Goal: Use online tool/utility: Use online tool/utility

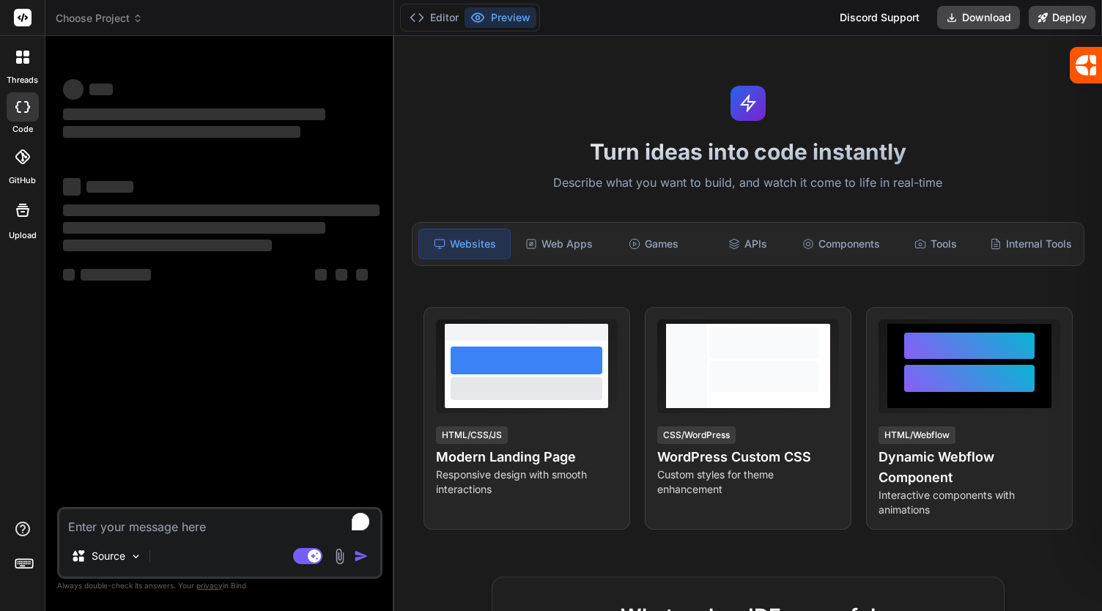
type textarea "x"
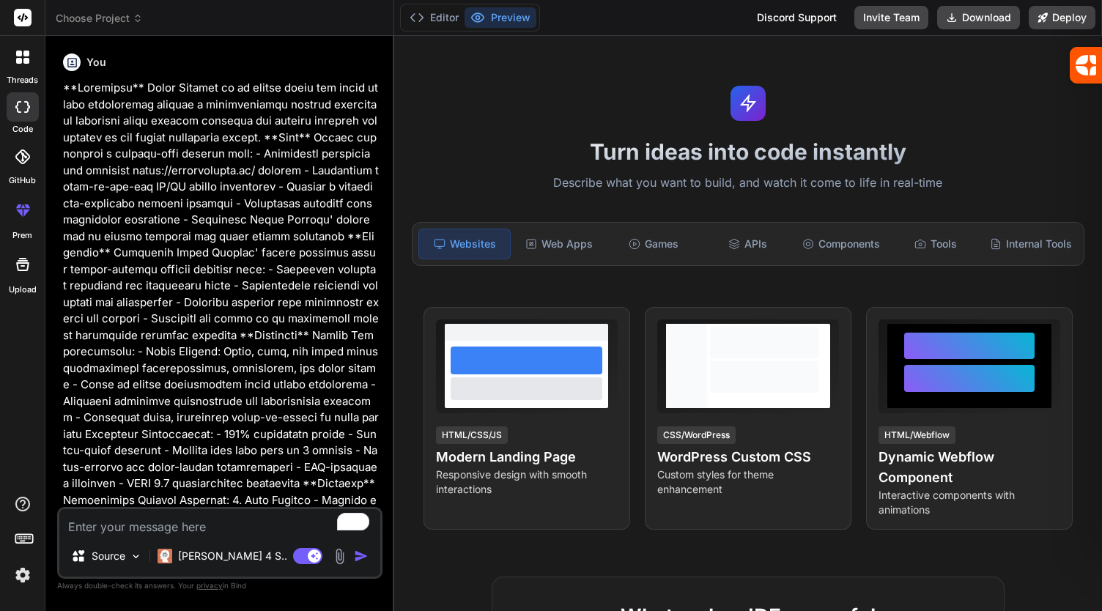
type textarea "x"
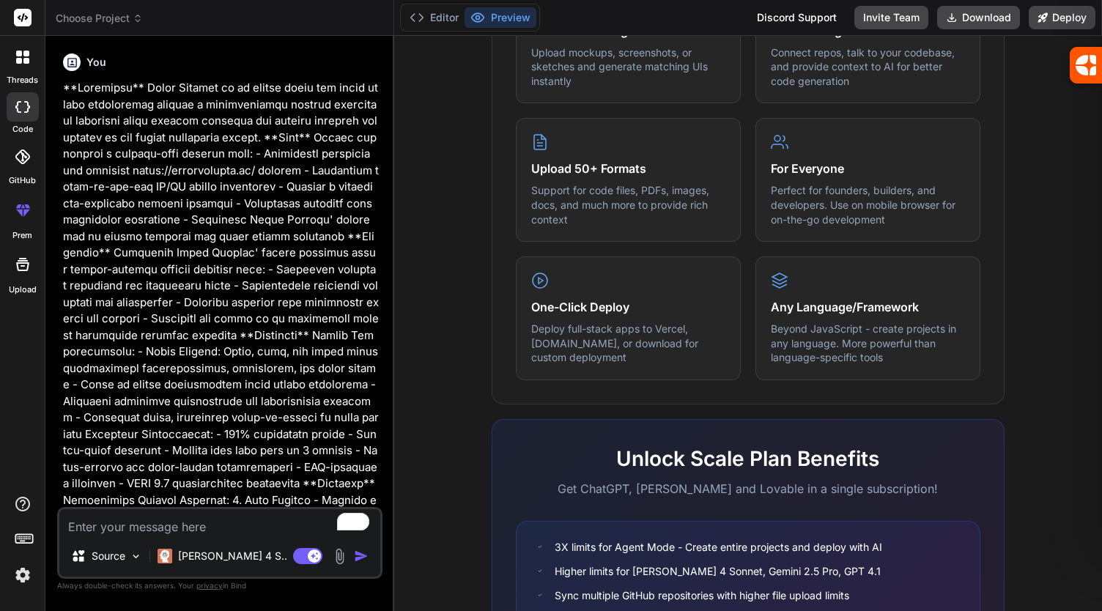
scroll to position [703, 0]
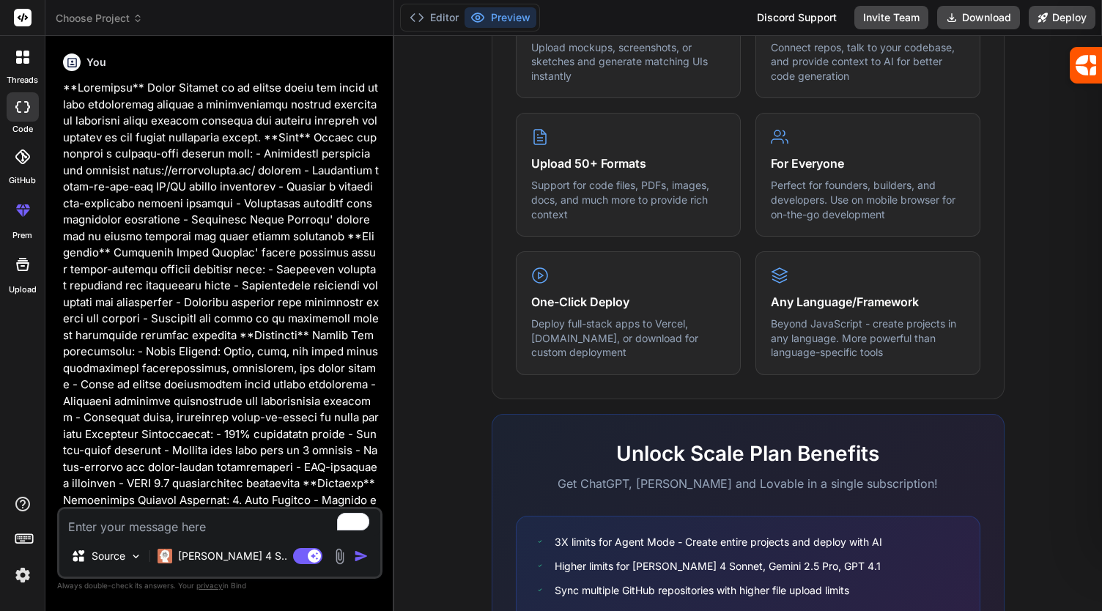
click at [147, 412] on p at bounding box center [221, 442] width 316 height 725
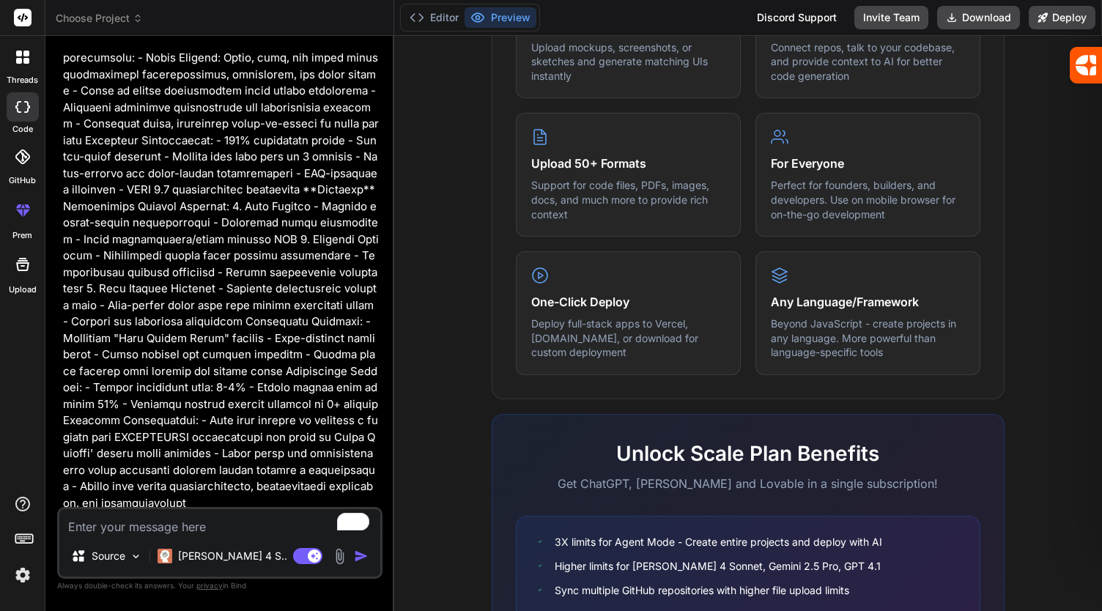
click at [103, 243] on p at bounding box center [221, 148] width 316 height 725
click at [117, 412] on p at bounding box center [221, 148] width 316 height 725
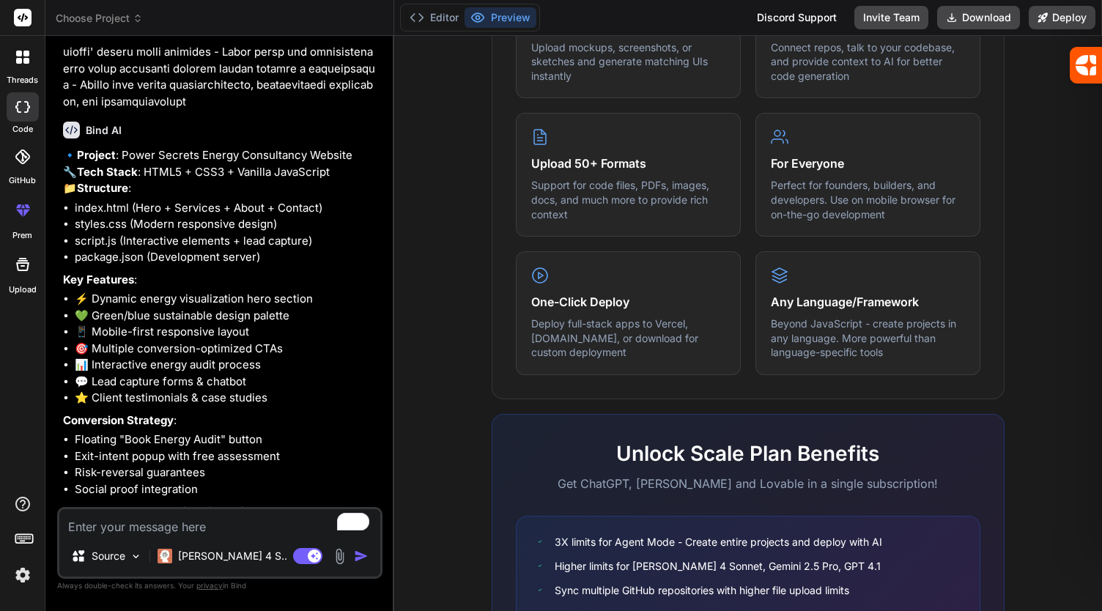
scroll to position [743, 0]
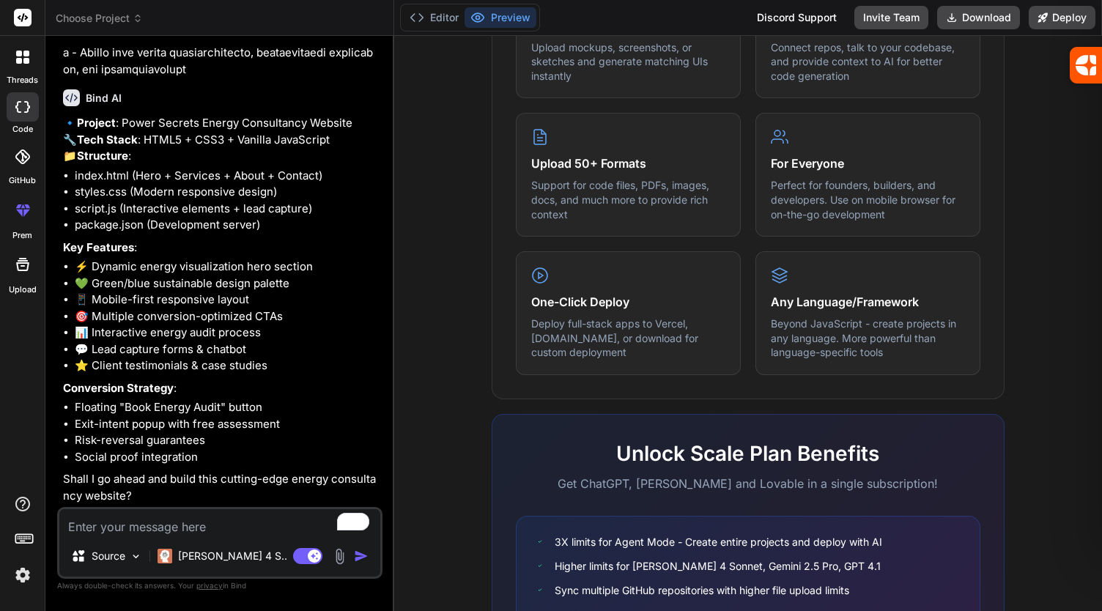
click at [104, 412] on li "Floating "Book Energy Audit" button" at bounding box center [227, 407] width 305 height 17
click at [357, 560] on img "button" at bounding box center [361, 556] width 15 height 15
click at [360, 560] on img "button" at bounding box center [361, 556] width 15 height 15
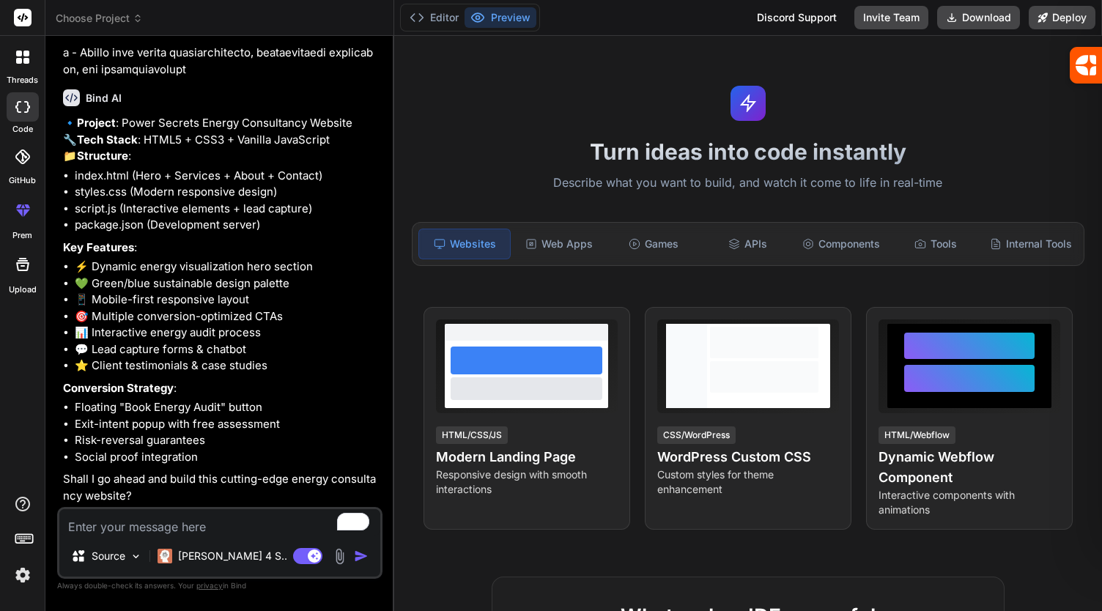
click at [356, 556] on img "button" at bounding box center [361, 556] width 15 height 15
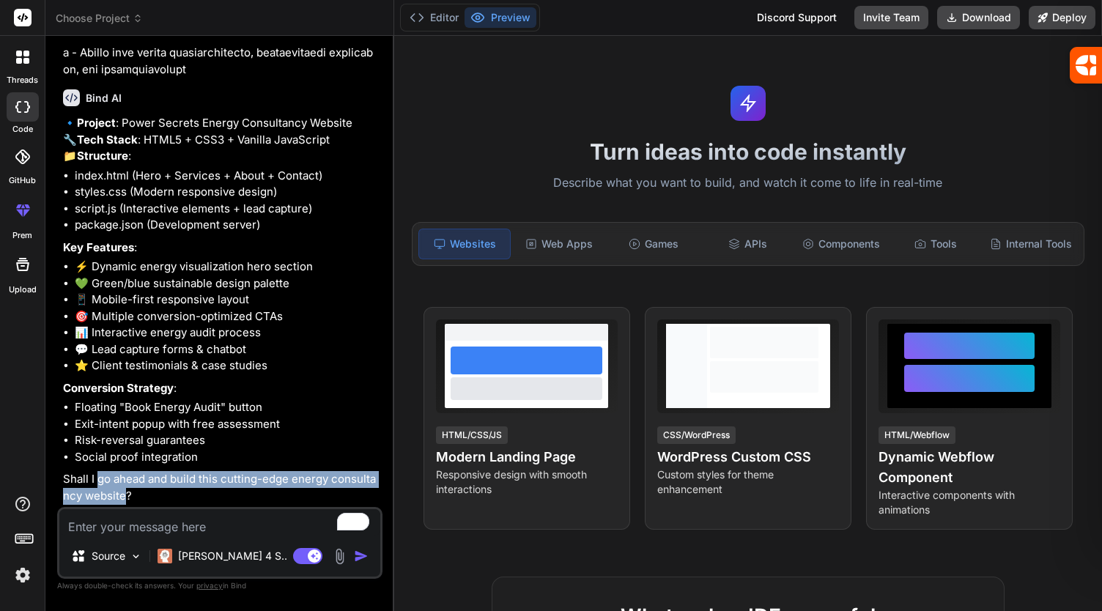
drag, startPoint x: 98, startPoint y: 482, endPoint x: 123, endPoint y: 502, distance: 31.8
click at [123, 502] on p "Shall I go ahead and build this cutting-edge energy consultancy website?" at bounding box center [221, 487] width 316 height 33
copy p "go ahead and build this cutting-edge energy consultancy website"
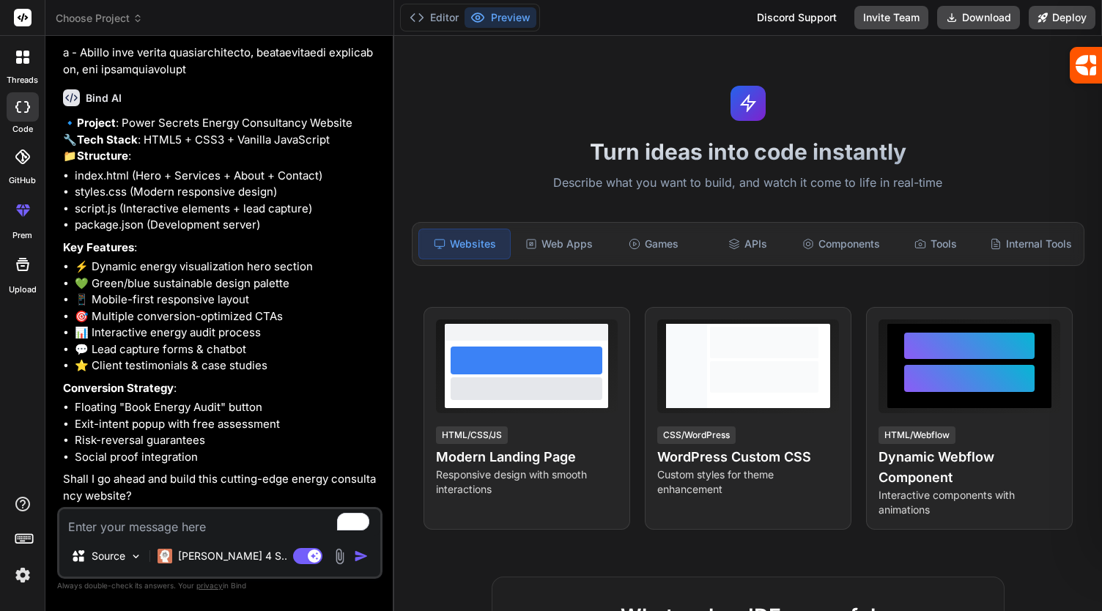
click at [107, 531] on textarea "To enrich screen reader interactions, please activate Accessibility in Grammarl…" at bounding box center [219, 522] width 321 height 26
paste textarea "go ahead and build this cutting-edge energy consultancy website"
type textarea "go ahead and build this cutting-edge energy consultancy website"
type textarea "x"
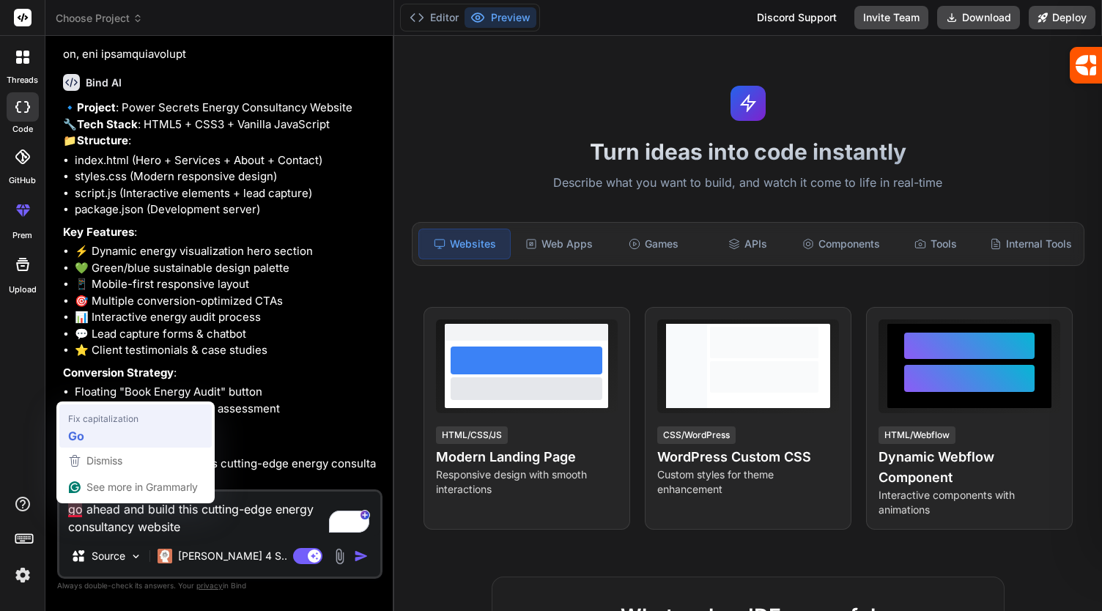
type textarea "Go ahead and build this cutting-edge energy consultancy website"
type textarea "x"
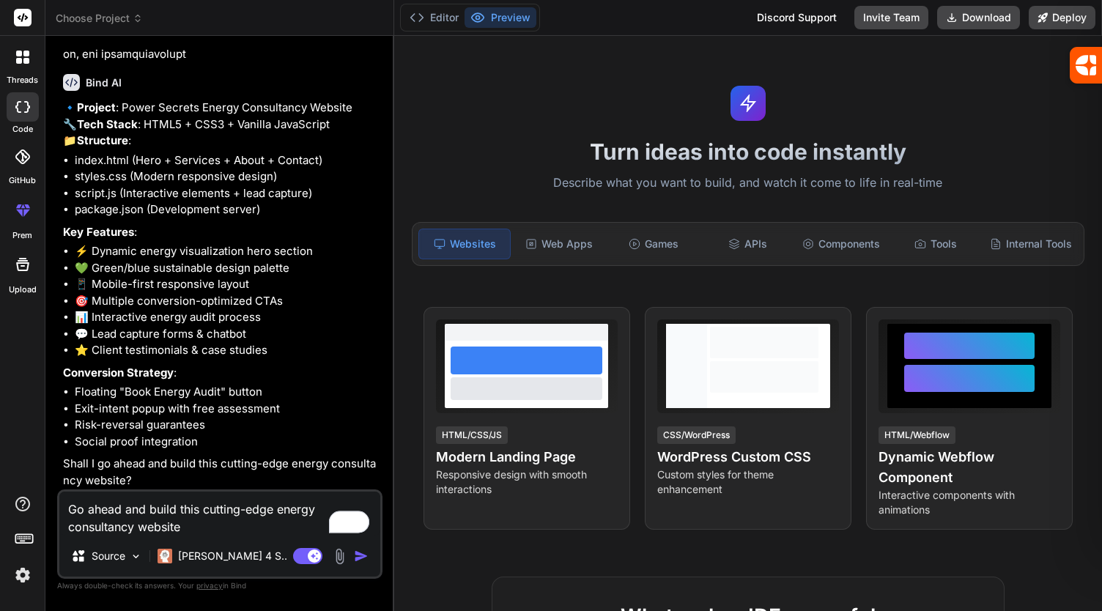
type textarea "Go ahead and build this cutting-edge energy consultancy website"
click at [359, 555] on img "button" at bounding box center [361, 556] width 15 height 15
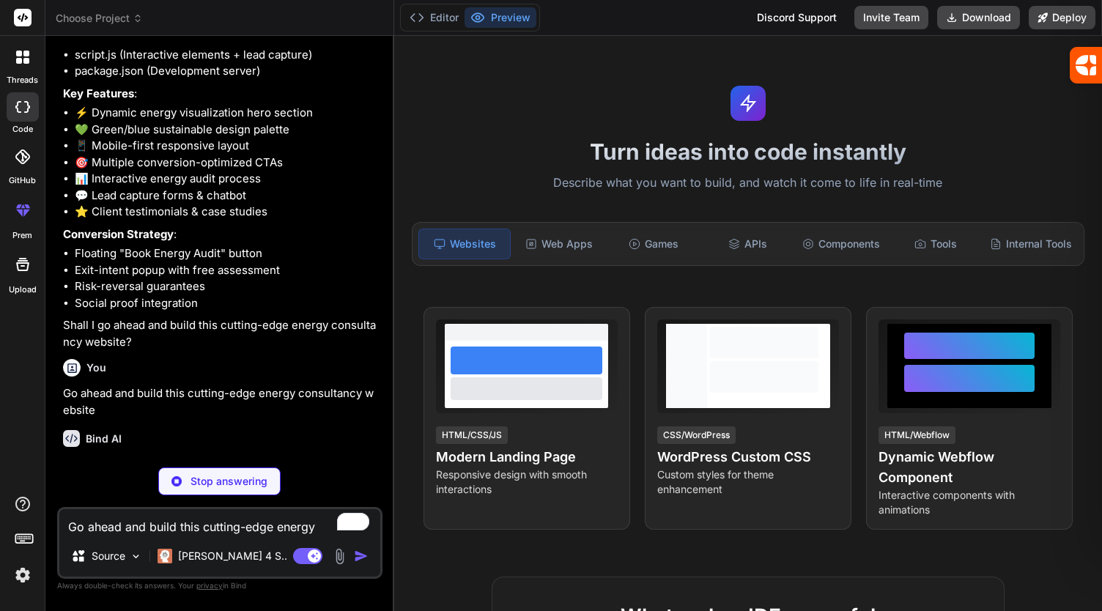
scroll to position [911, 0]
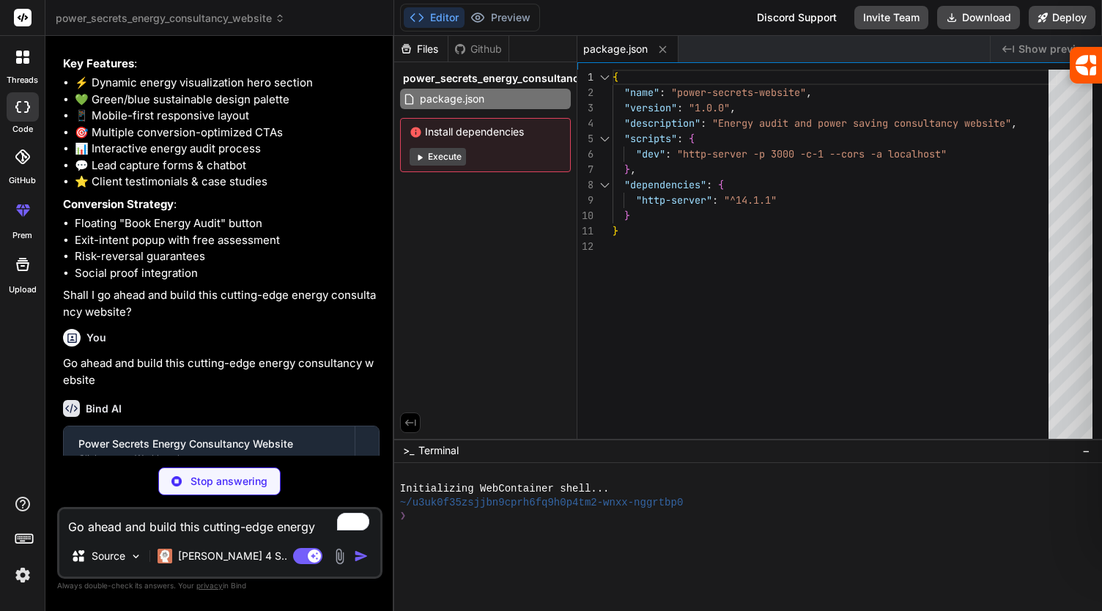
click at [180, 412] on div "Bind AI Power Secrets Energy Consultancy Website Click to open Workbench Create…" at bounding box center [221, 465] width 316 height 155
drag, startPoint x: 362, startPoint y: 550, endPoint x: 470, endPoint y: 316, distance: 257.3
click at [470, 316] on div "Files Github power_secrets_energy_consultancy_website package.json Install depe…" at bounding box center [485, 237] width 183 height 403
click at [441, 160] on button "Execute" at bounding box center [437, 157] width 56 height 18
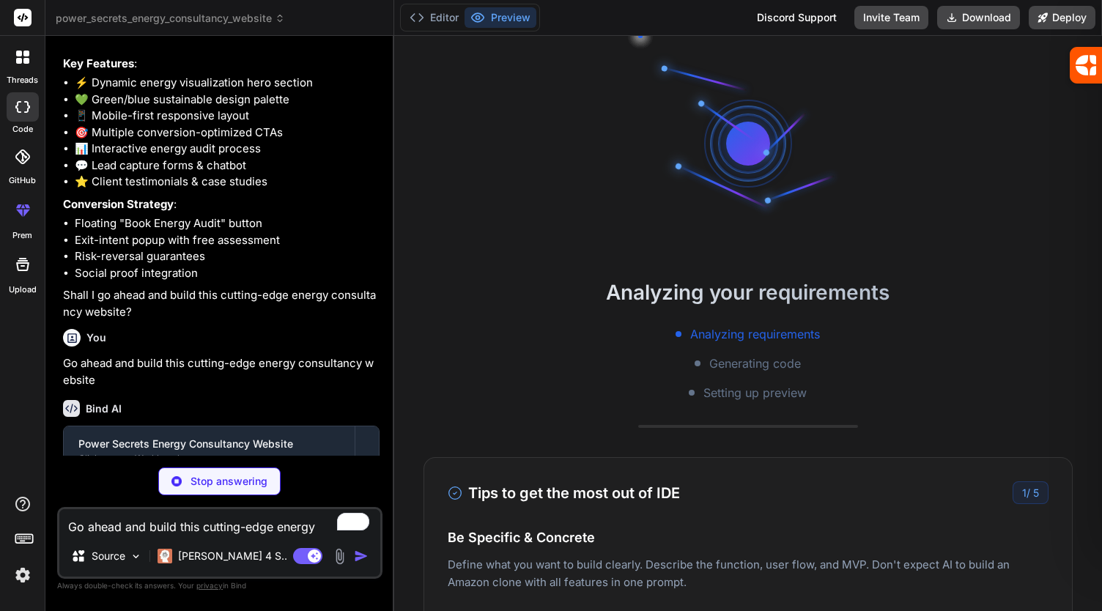
scroll to position [0, 0]
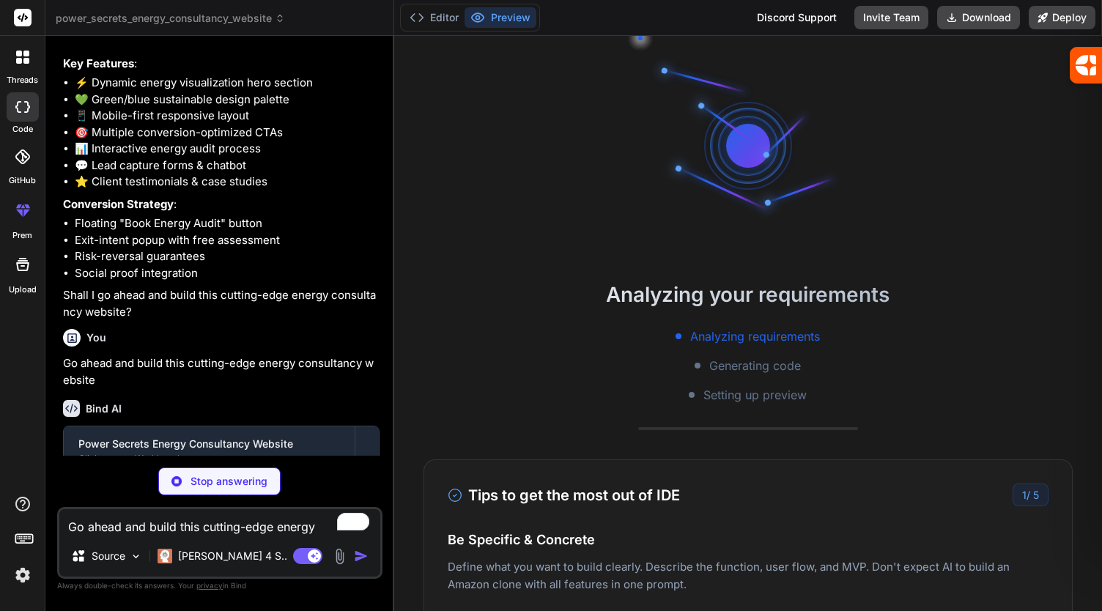
type textarea "x"
type textarea "savings estimate</p> </div> </div> </div> <script src="script.js"></script> </b…"
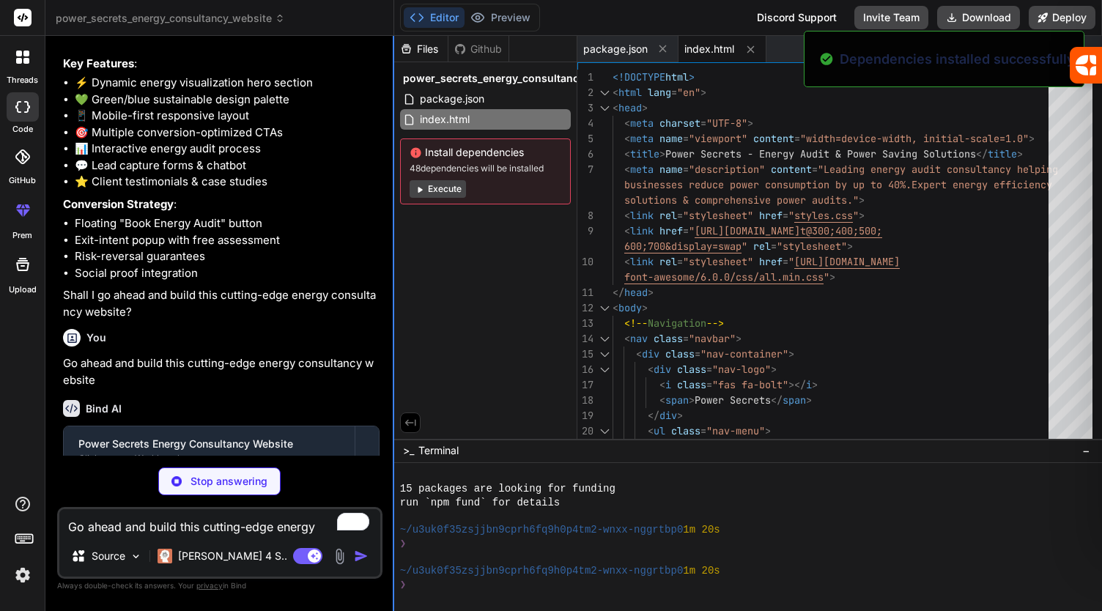
scroll to position [136, 0]
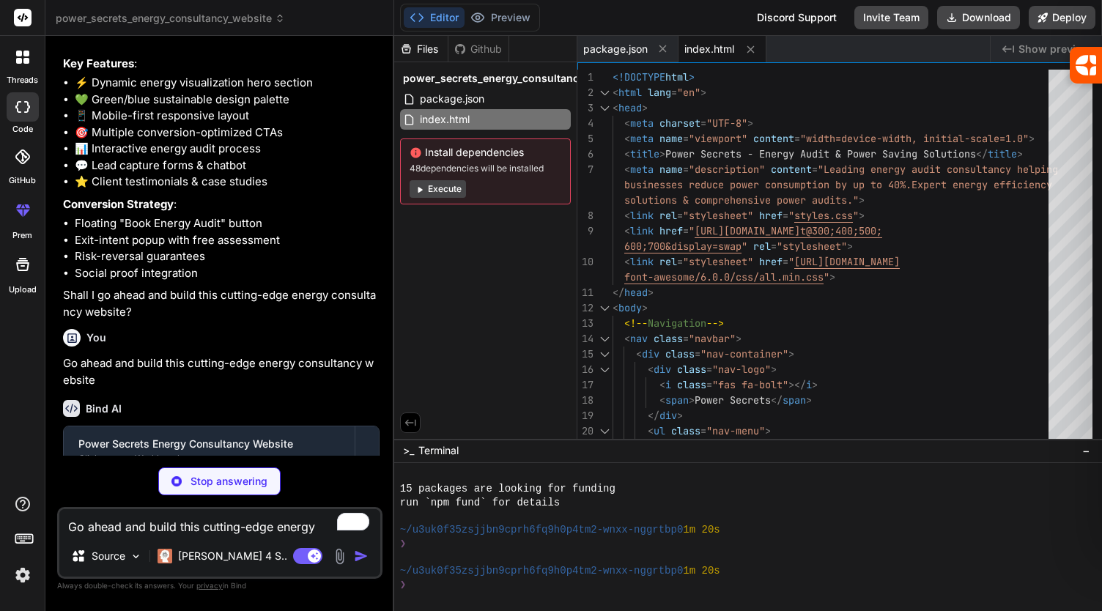
click at [450, 185] on button "Execute" at bounding box center [437, 189] width 56 height 18
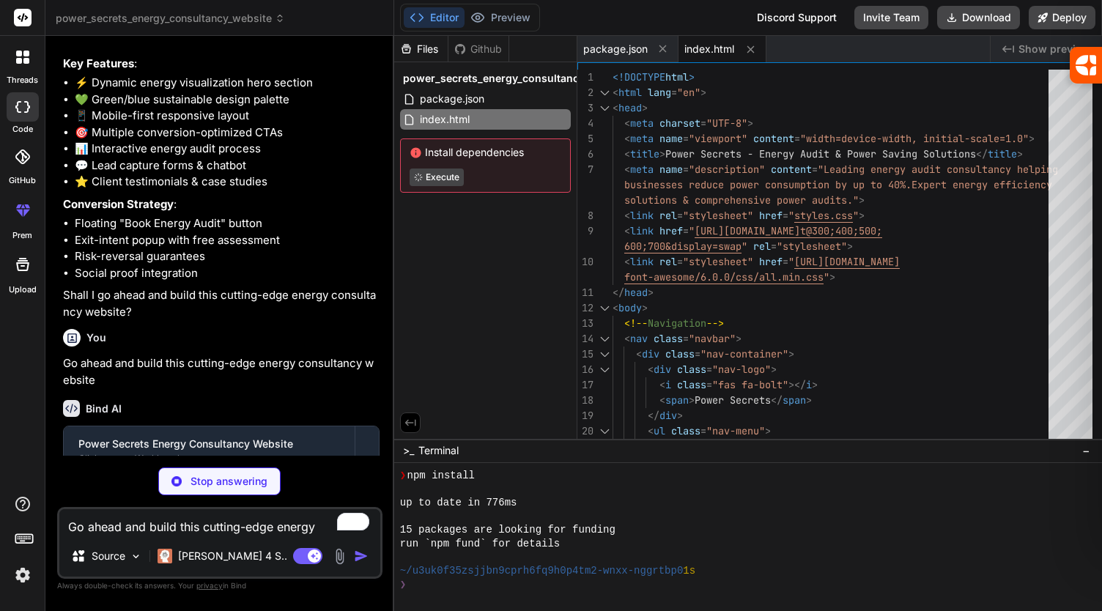
scroll to position [341, 0]
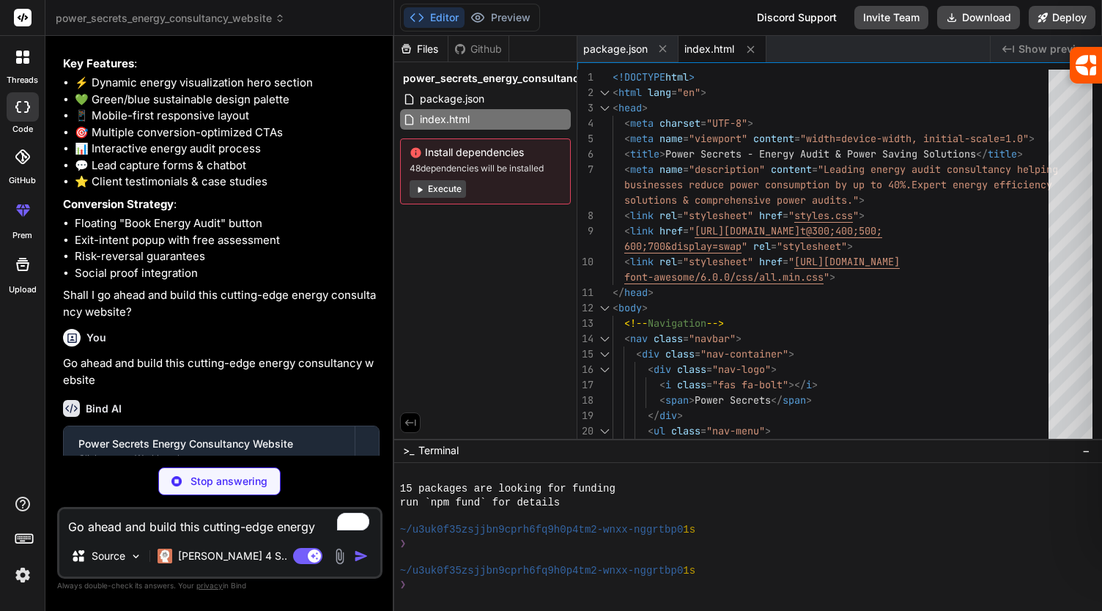
type textarea "x"
type textarea ".modal-content { margin: 10% auto; padding: 30px 20px; width: 95%; } }"
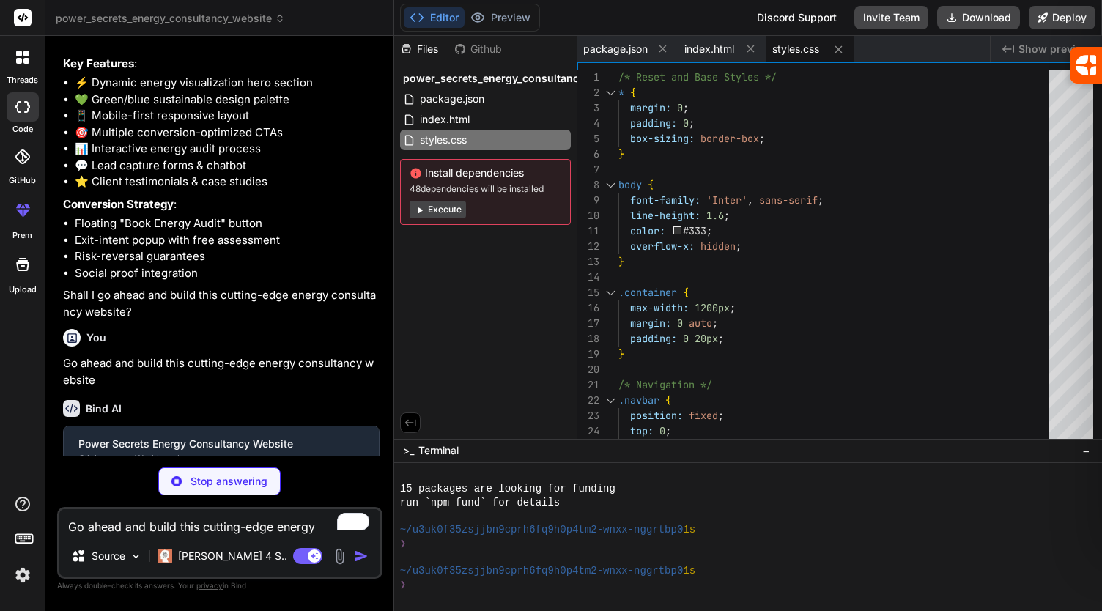
click at [440, 207] on button "Execute" at bounding box center [437, 210] width 56 height 18
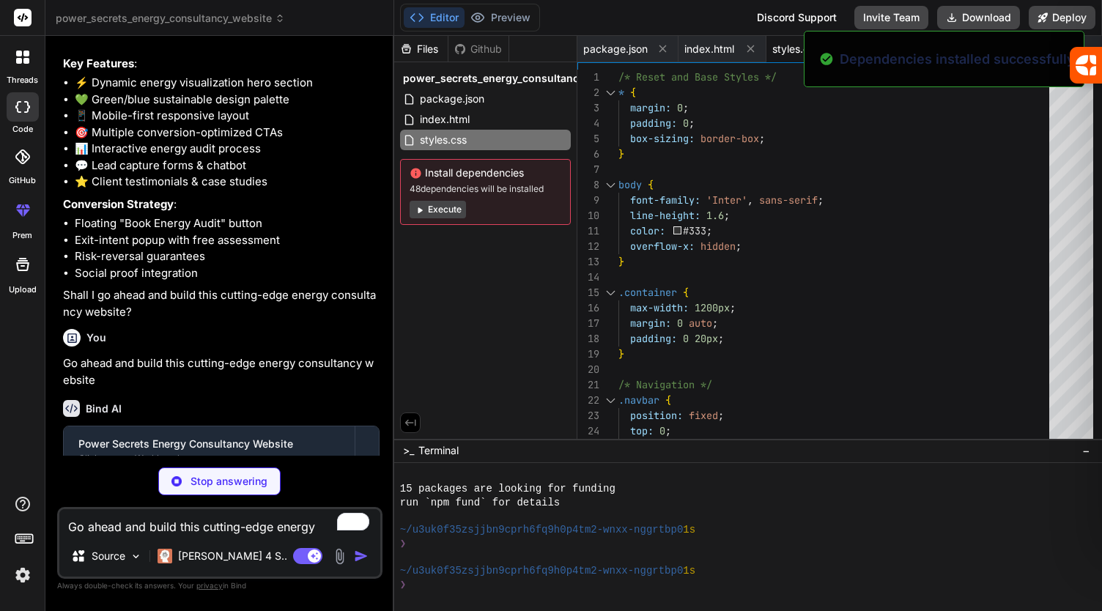
scroll to position [546, 0]
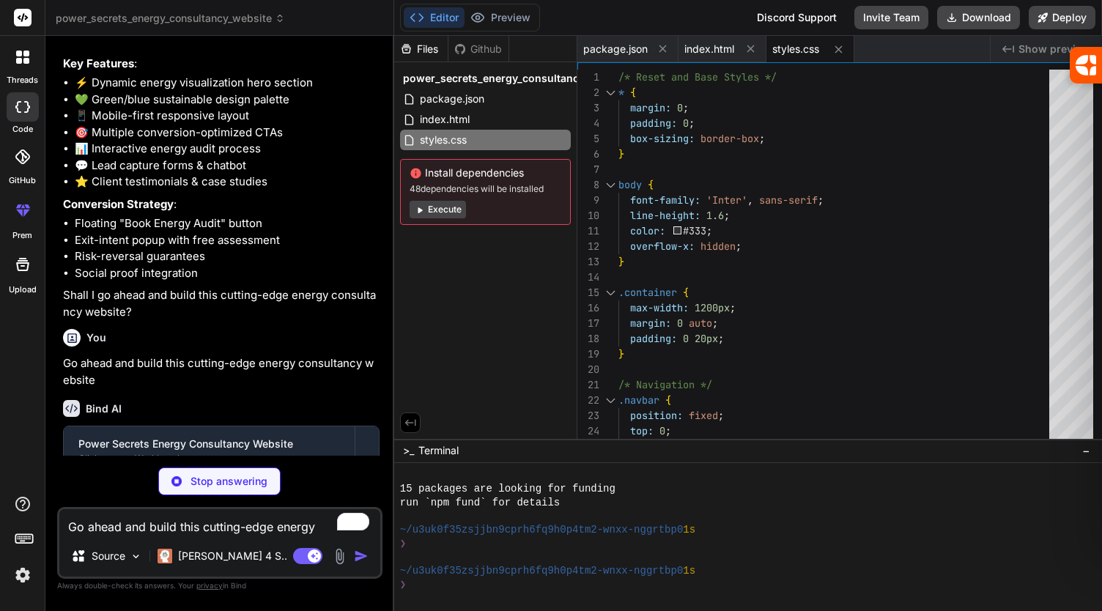
click at [440, 207] on button "Execute" at bounding box center [437, 210] width 56 height 18
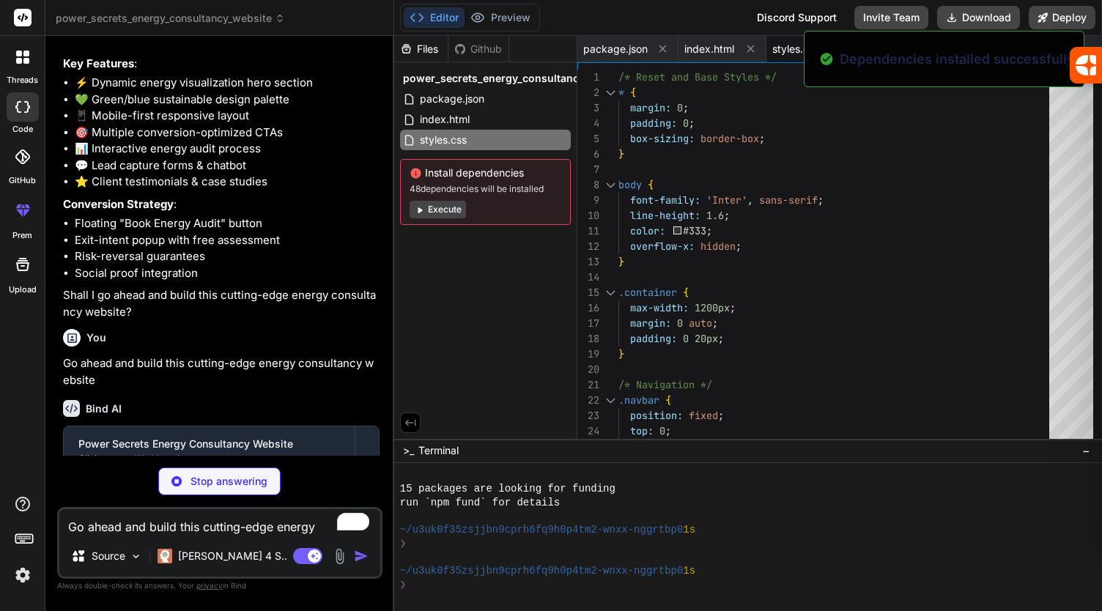
scroll to position [752, 0]
click at [440, 207] on button "Execute" at bounding box center [437, 210] width 56 height 18
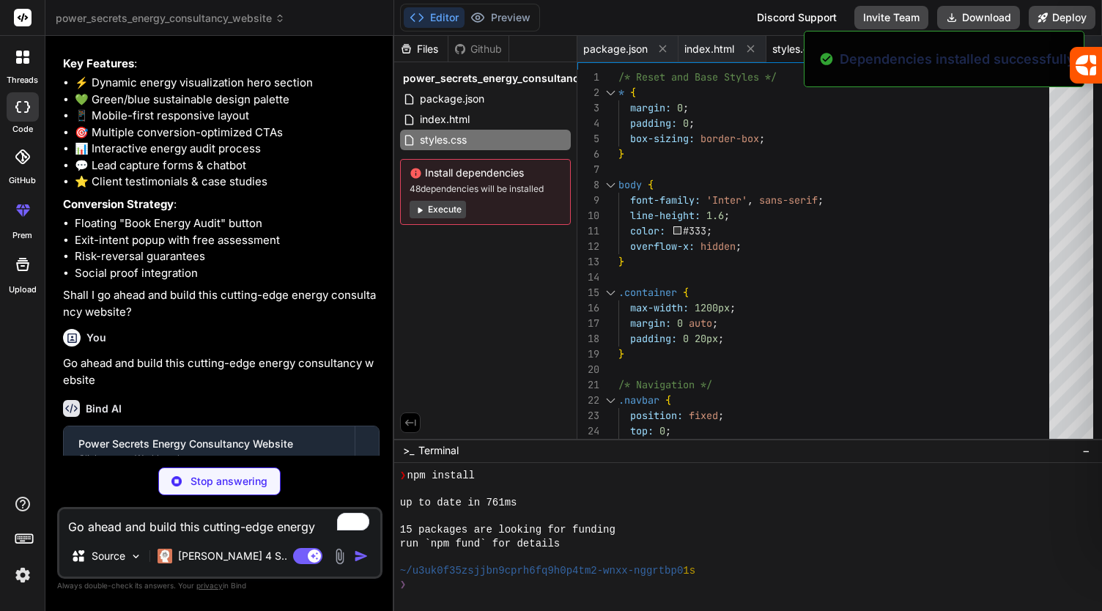
scroll to position [957, 0]
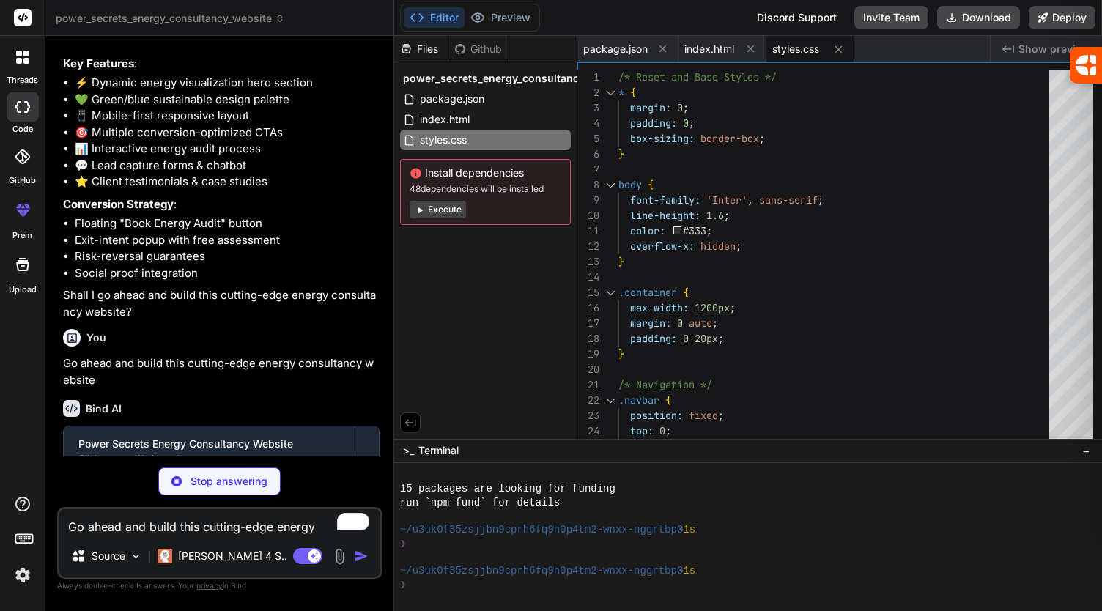
click at [440, 207] on button "Execute" at bounding box center [437, 210] width 56 height 18
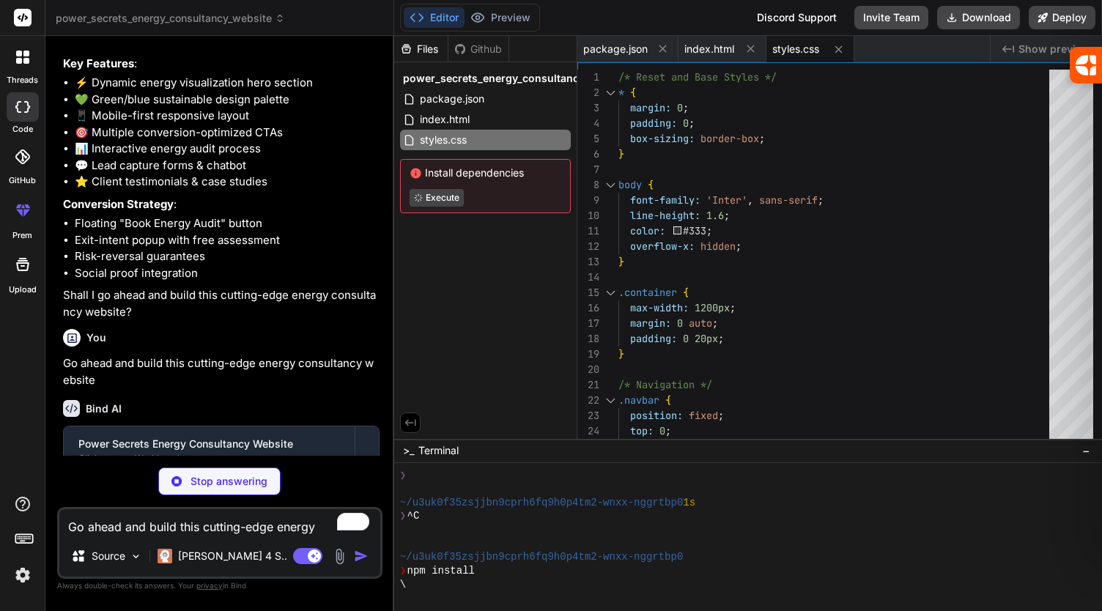
type textarea "x"
type textarea ".float-element { opacity: 0; transform: translateY(20px); transition: all 0.6s …"
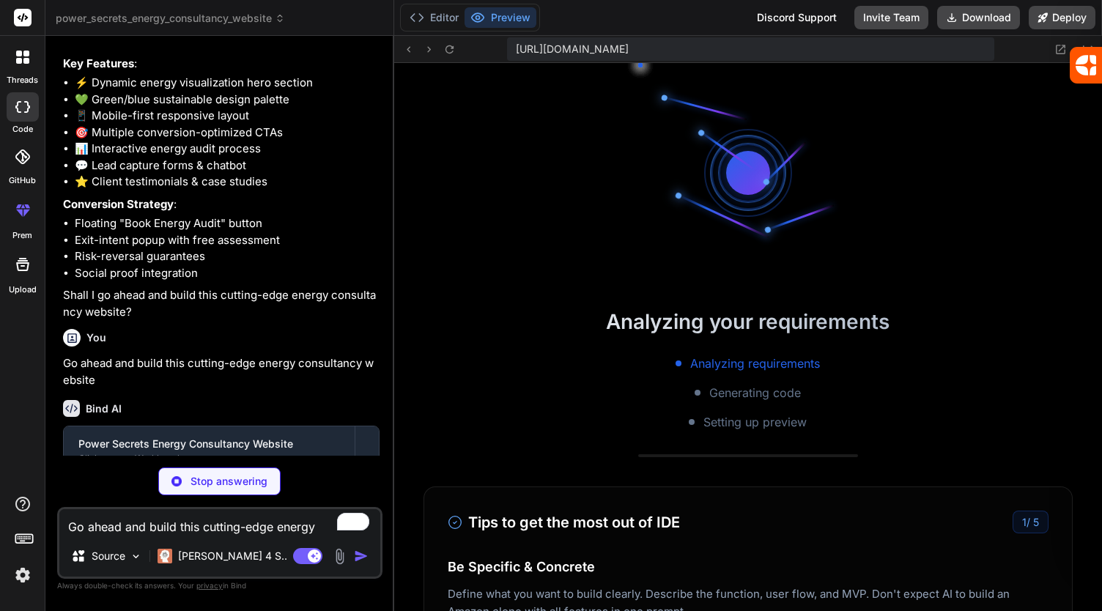
scroll to position [1791, 0]
click at [450, 230] on div "[URL][DOMAIN_NAME] Created with Pixso. Analyzing your requirements Analyzing re…" at bounding box center [748, 323] width 708 height 575
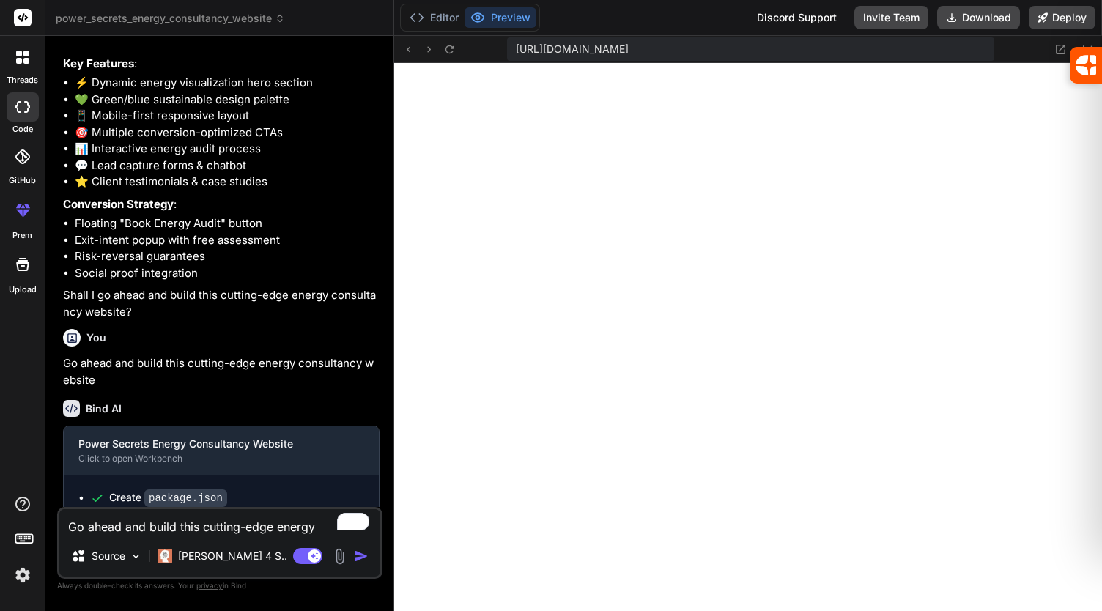
scroll to position [1900, 0]
click at [508, 18] on button "Preview" at bounding box center [500, 17] width 72 height 21
click at [509, 21] on button "Preview" at bounding box center [500, 17] width 72 height 21
click at [510, 16] on button "Preview" at bounding box center [500, 17] width 72 height 21
type textarea "x"
